Goal: Navigation & Orientation: Find specific page/section

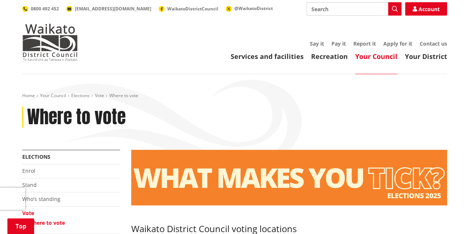
scroll to position [287, 0]
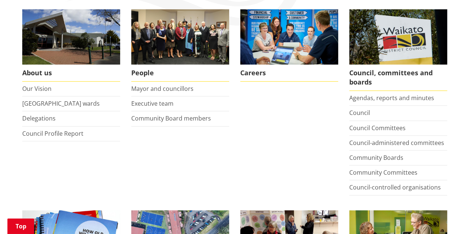
scroll to position [143, 0]
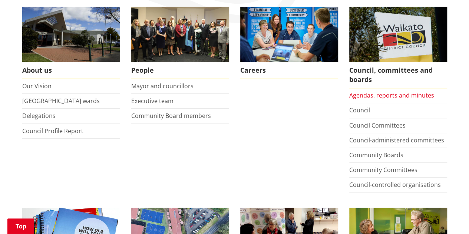
click at [384, 93] on link "Agendas, reports and minutes" at bounding box center [391, 95] width 85 height 8
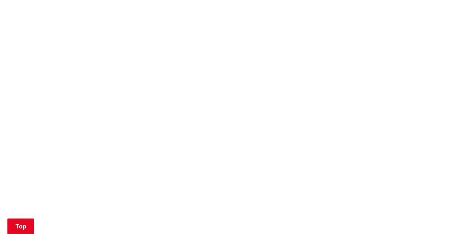
scroll to position [719, 0]
